Goal: Information Seeking & Learning: Learn about a topic

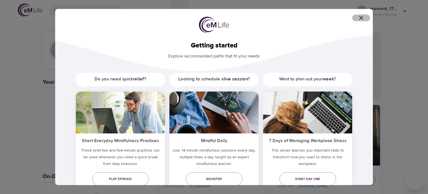
click at [363, 14] on icon "button" at bounding box center [361, 17] width 7 height 7
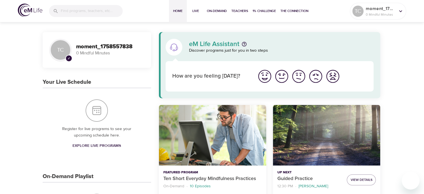
scroll to position [28, 0]
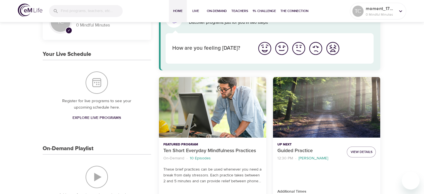
click at [294, 50] on img "I'm feeling ok" at bounding box center [298, 48] width 15 height 15
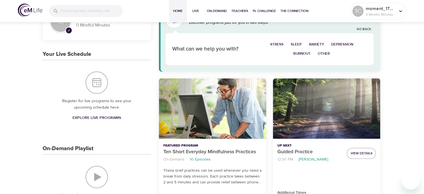
click at [282, 44] on span "Stress" at bounding box center [276, 44] width 13 height 6
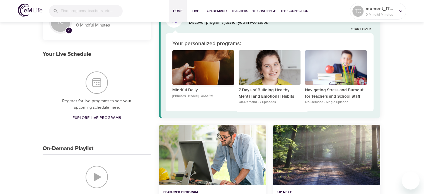
click at [193, 77] on div "Mindful Daily" at bounding box center [203, 67] width 62 height 35
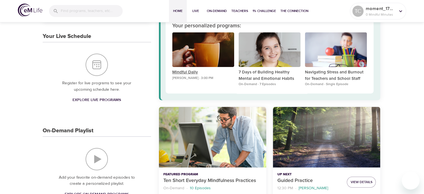
scroll to position [56, 0]
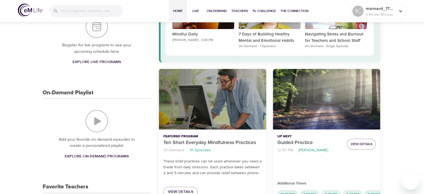
click at [204, 79] on div "Ten Short Everyday Mindfulness Practices" at bounding box center [212, 99] width 107 height 60
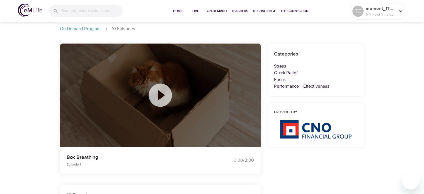
click at [156, 101] on icon at bounding box center [159, 94] width 23 height 23
